Goal: Navigation & Orientation: Find specific page/section

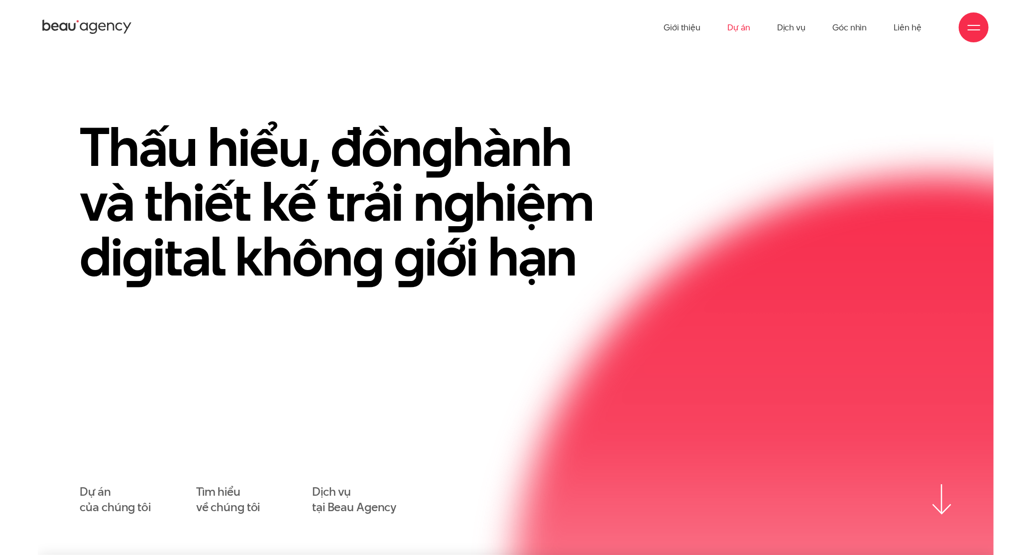
click at [741, 29] on link "Dự án" at bounding box center [738, 27] width 23 height 55
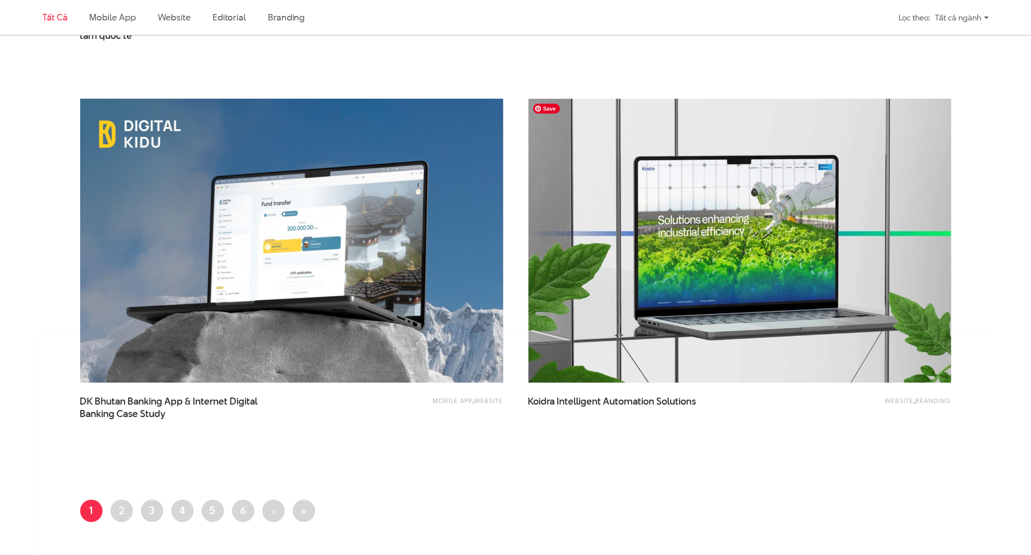
scroll to position [2340, 0]
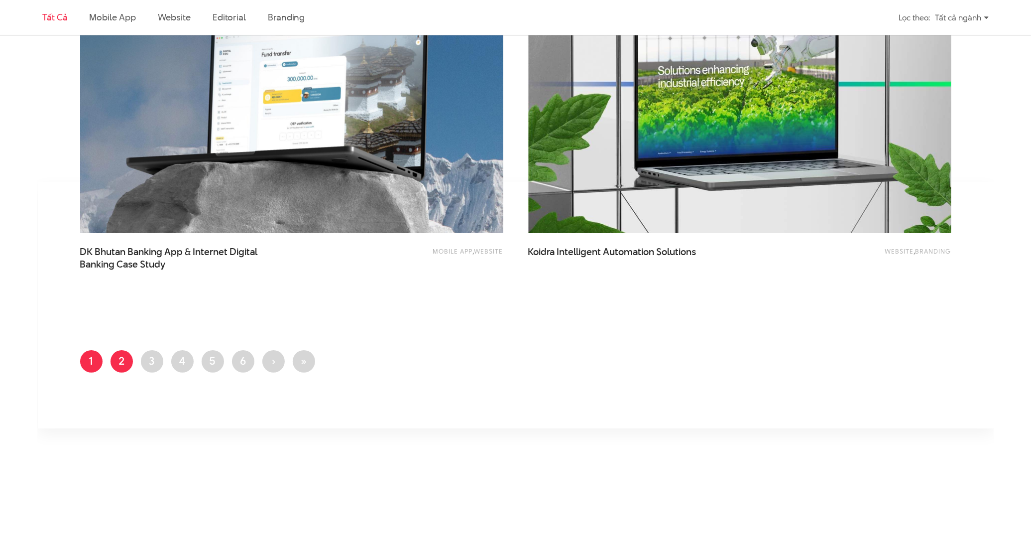
click at [115, 364] on link "Trang 2" at bounding box center [122, 361] width 22 height 22
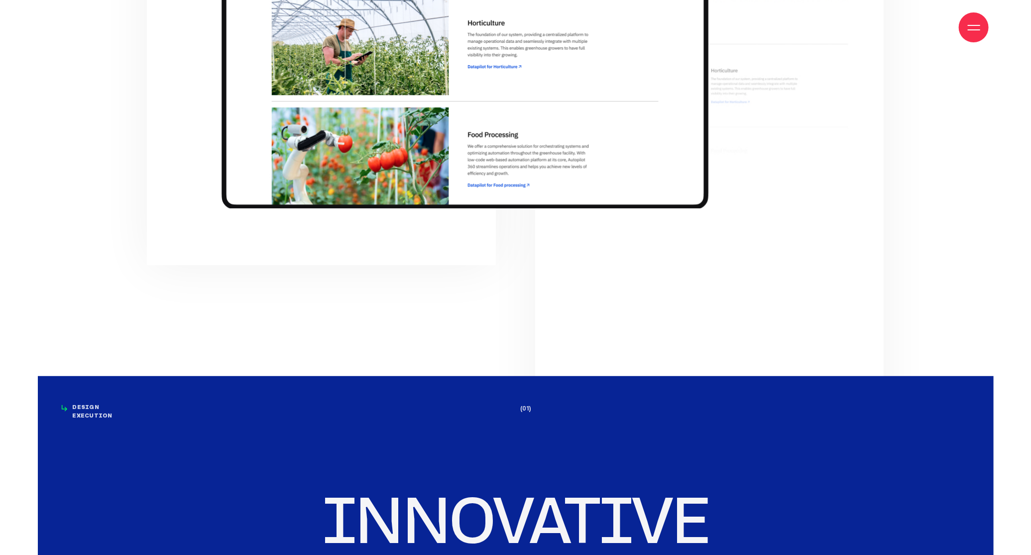
scroll to position [2987, 0]
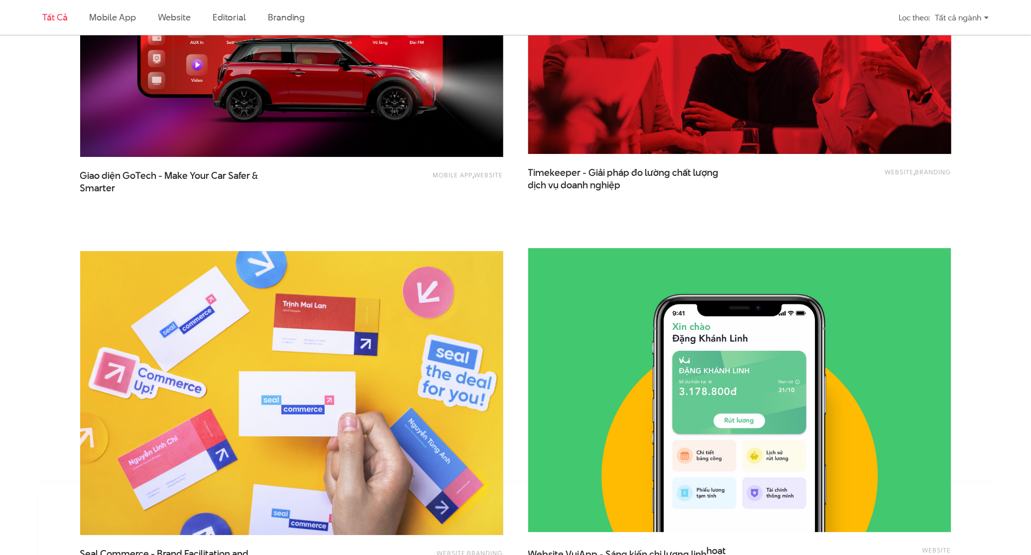
scroll to position [2390, 0]
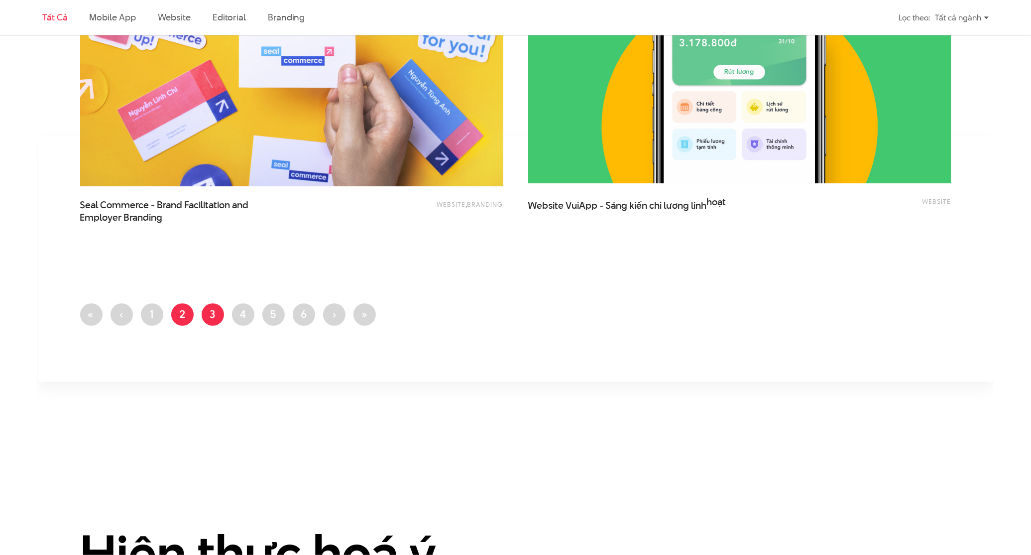
click at [204, 313] on link "Trang 3" at bounding box center [213, 314] width 22 height 22
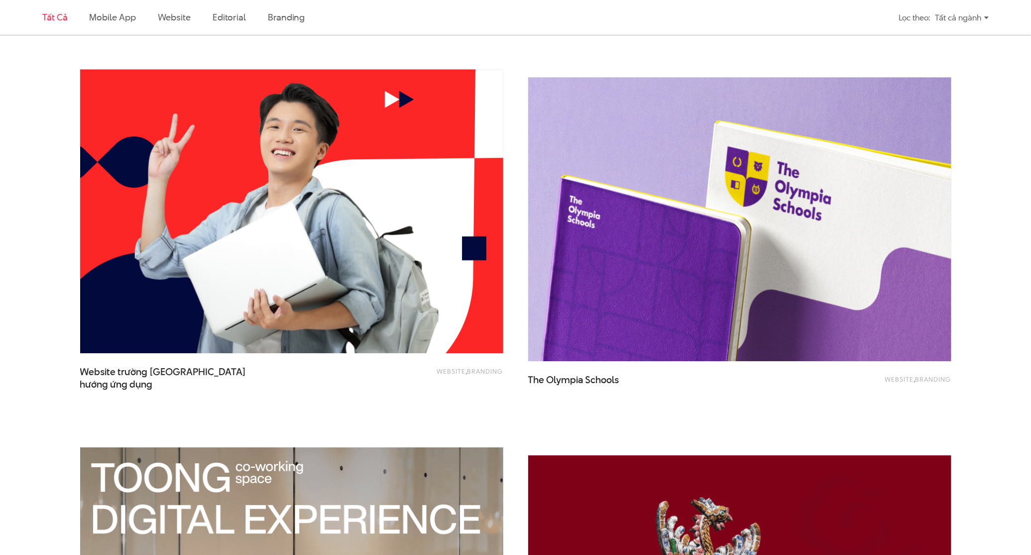
scroll to position [2191, 0]
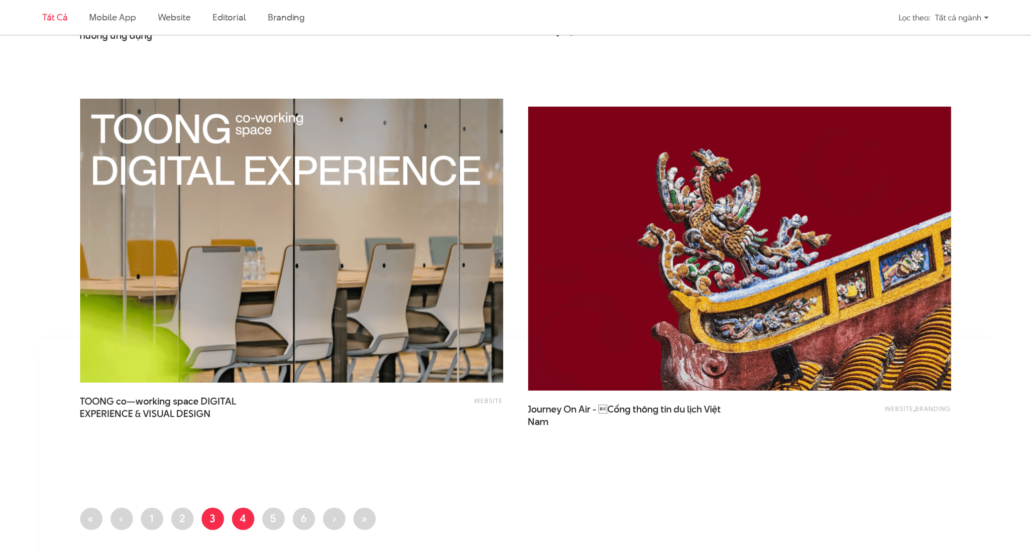
click at [242, 519] on link "Trang 4" at bounding box center [243, 518] width 22 height 22
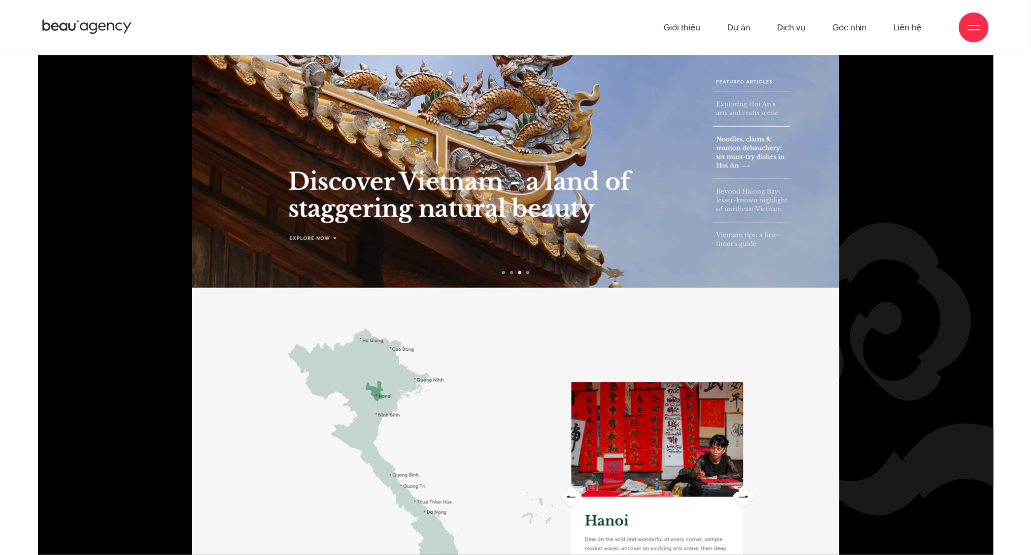
scroll to position [1344, 0]
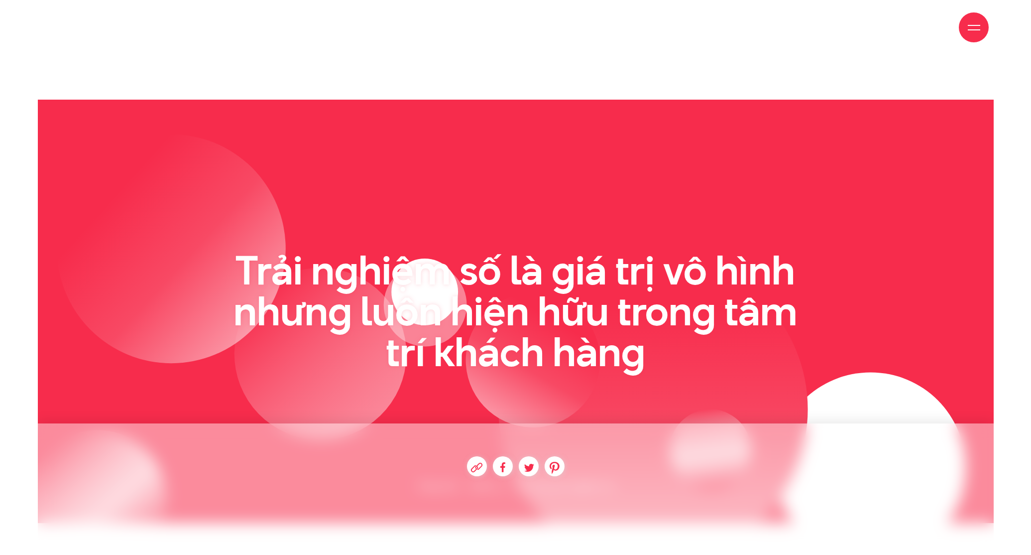
scroll to position [299, 0]
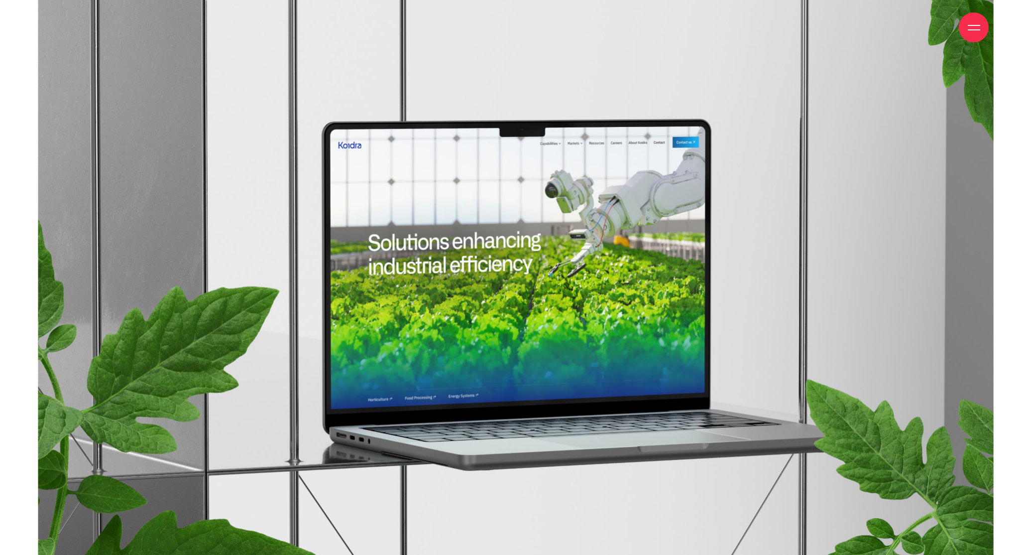
scroll to position [2987, 0]
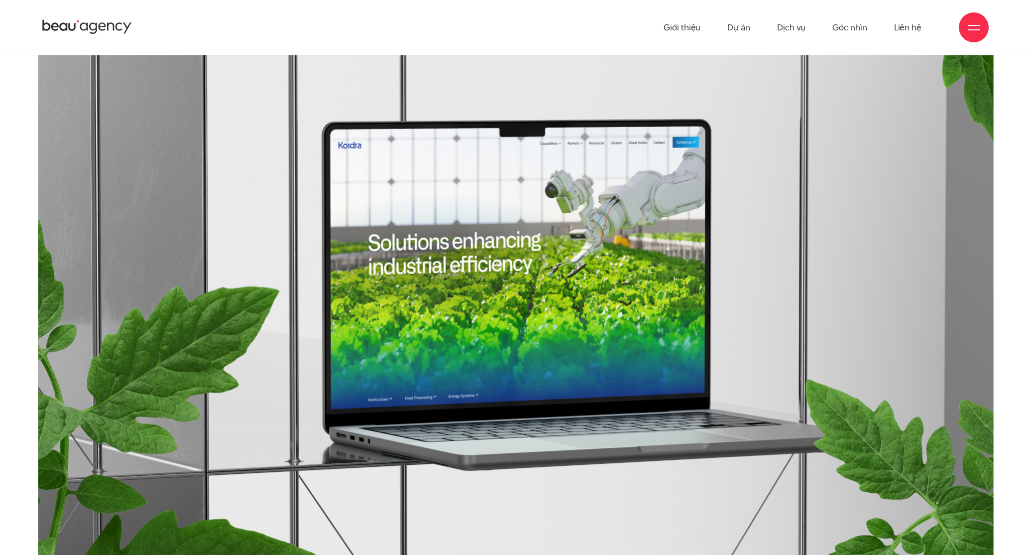
scroll to position [1245, 0]
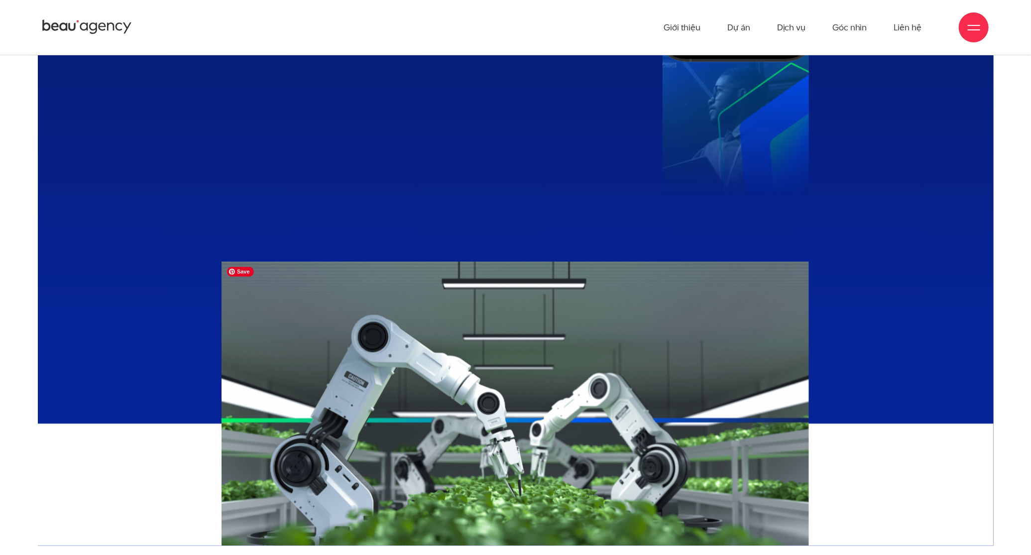
scroll to position [1593, 0]
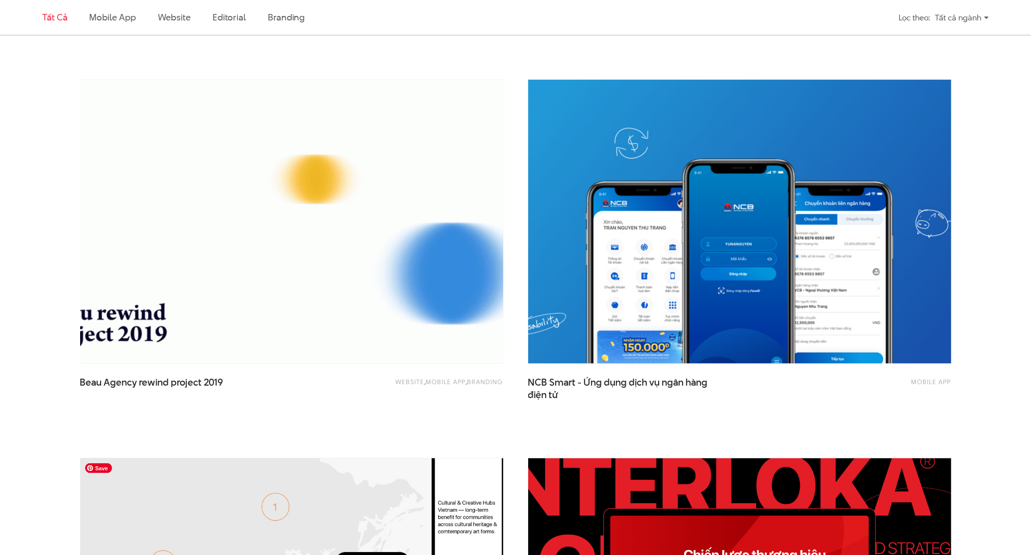
scroll to position [1046, 0]
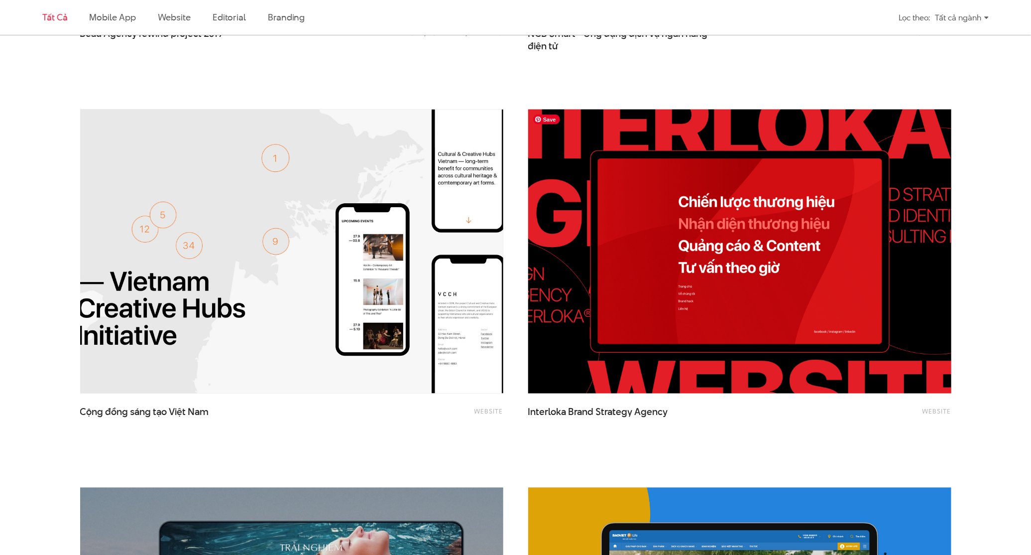
click at [736, 298] on img at bounding box center [740, 252] width 466 height 312
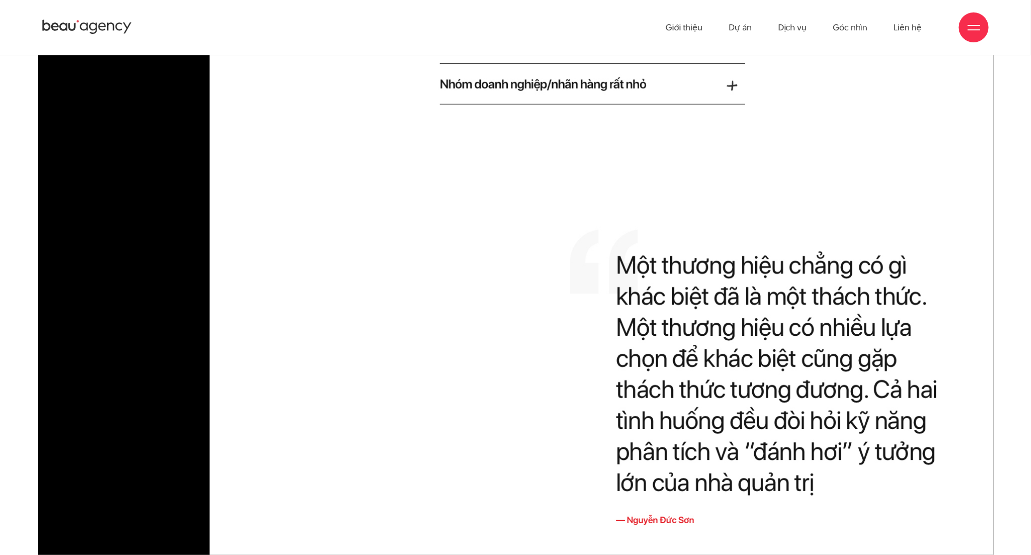
scroll to position [3495, 0]
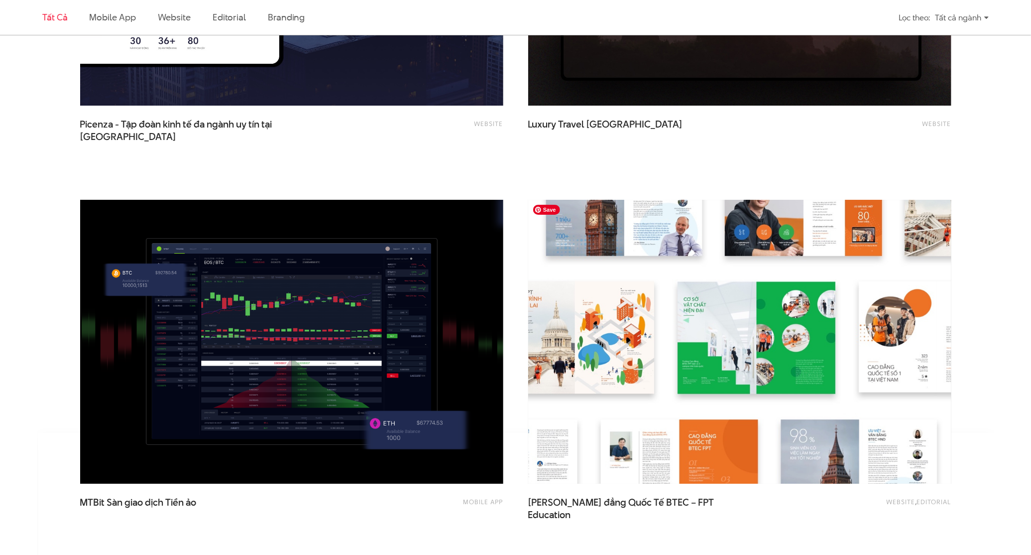
scroll to position [2388, 0]
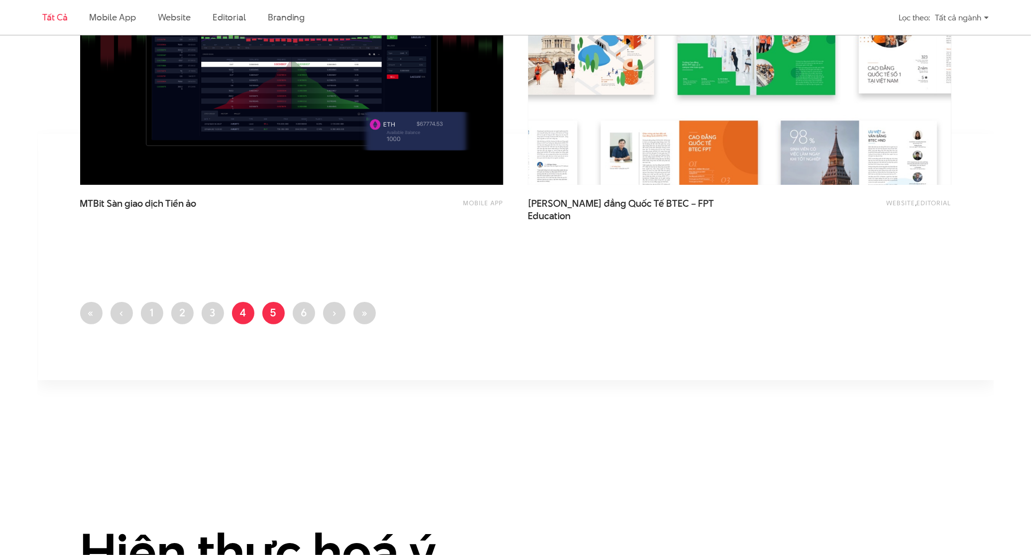
click at [276, 307] on link "Trang 5" at bounding box center [273, 313] width 22 height 22
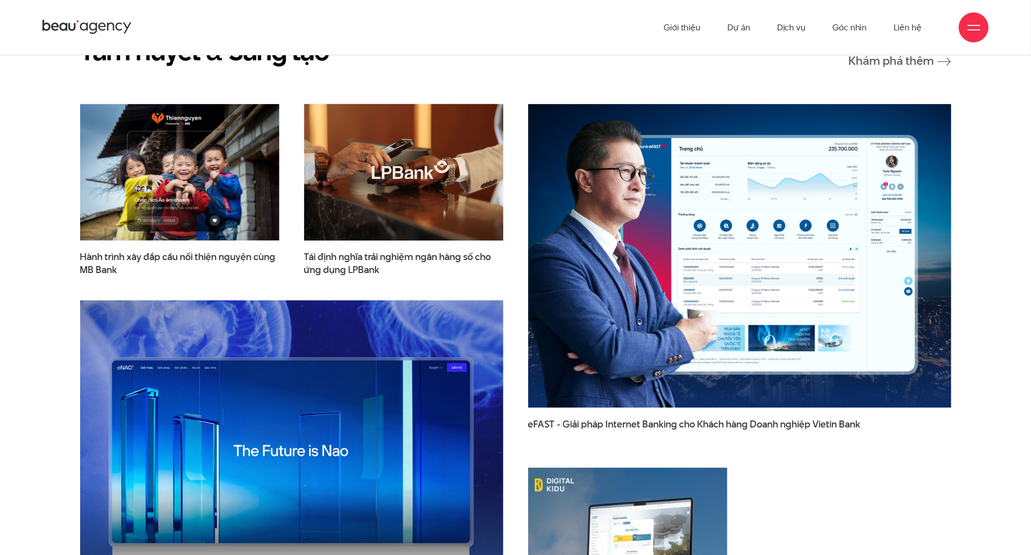
scroll to position [7319, 0]
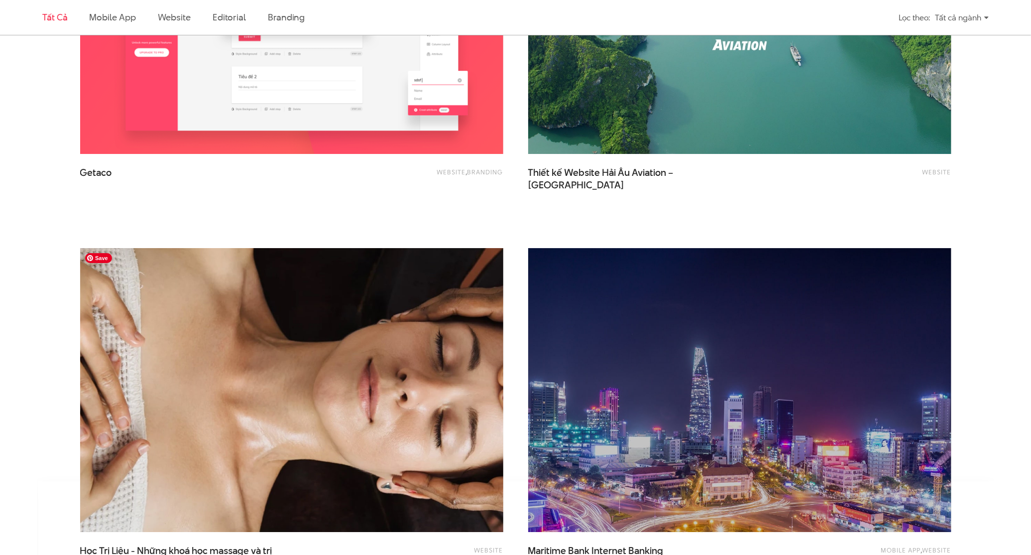
scroll to position [2290, 0]
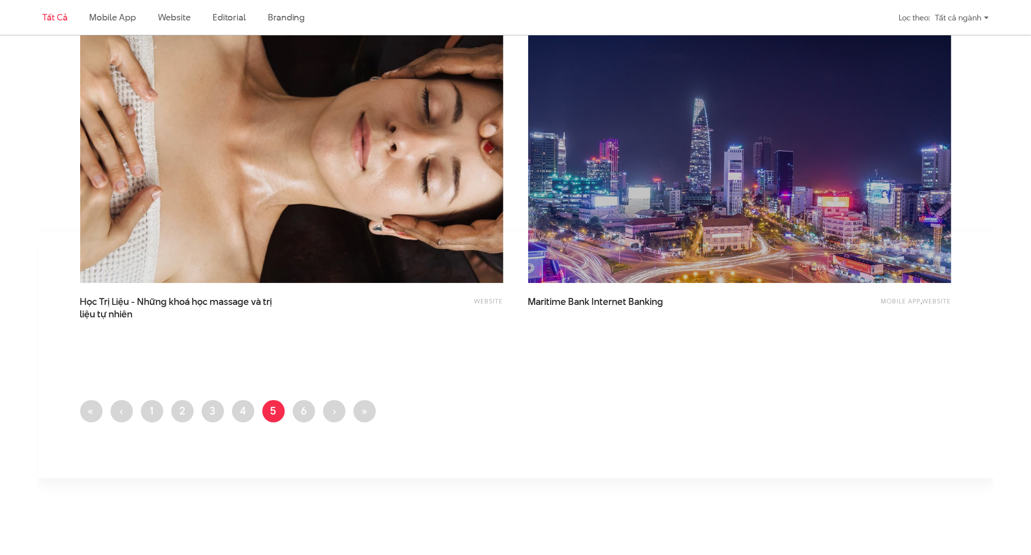
click at [293, 422] on li "Trang 6" at bounding box center [304, 411] width 22 height 22
click at [307, 415] on link "Trang 6" at bounding box center [304, 411] width 22 height 22
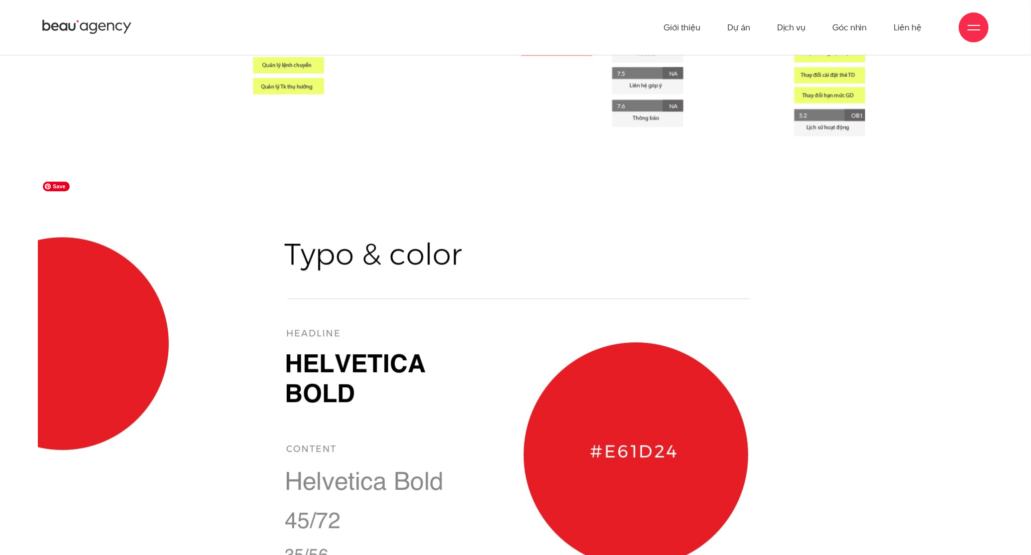
scroll to position [1245, 0]
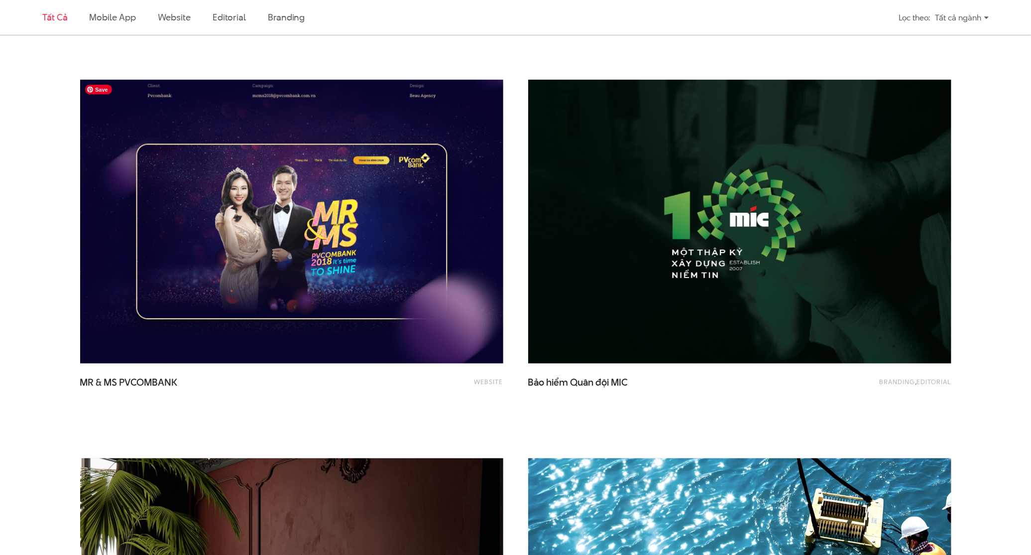
scroll to position [448, 0]
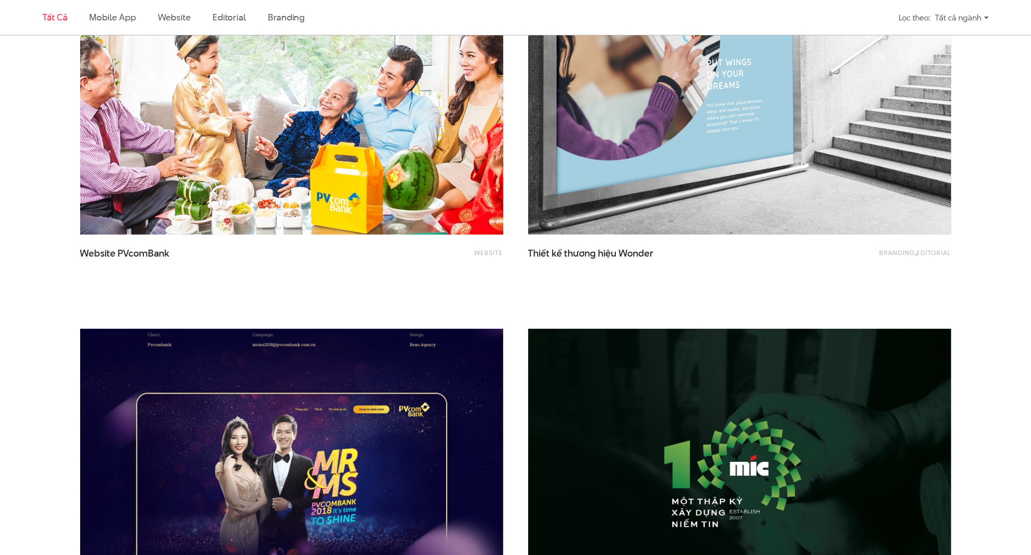
click at [328, 175] on img at bounding box center [292, 93] width 466 height 312
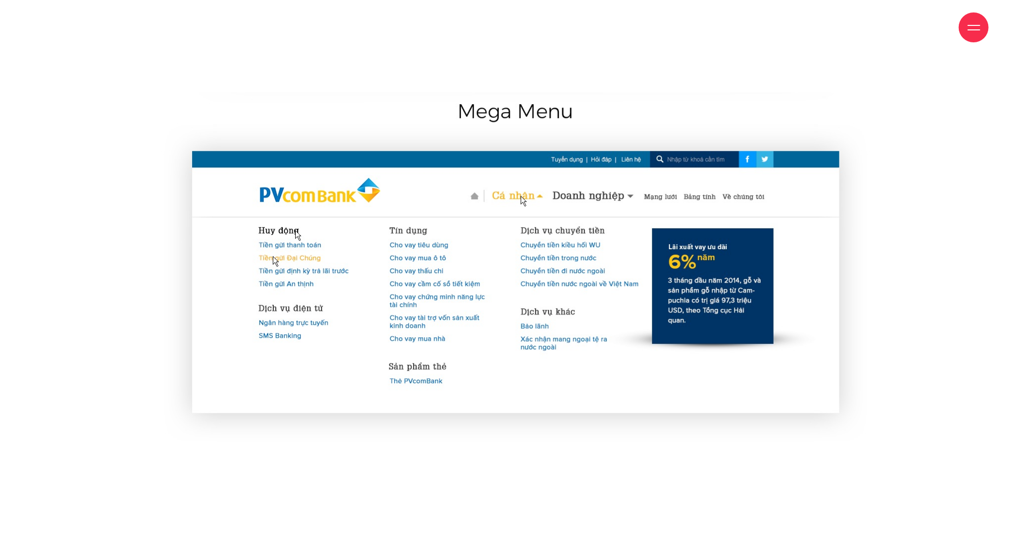
scroll to position [4182, 0]
